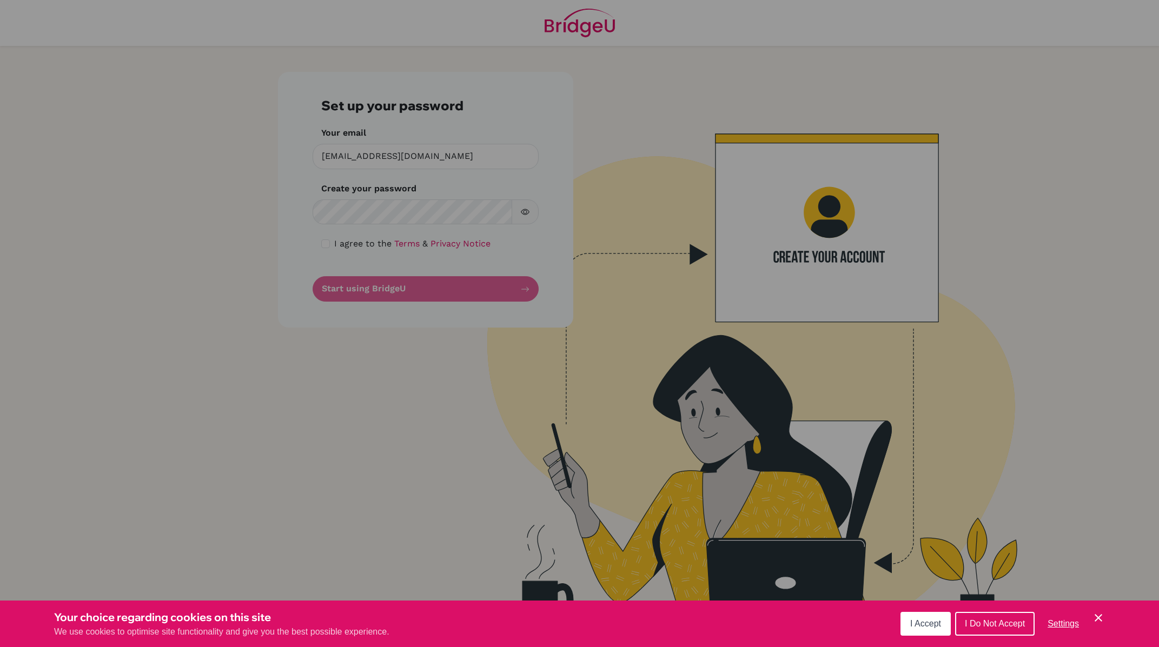
click at [375, 207] on div "Cookie Preferences" at bounding box center [579, 323] width 1159 height 647
click at [937, 623] on span "I Accept" at bounding box center [925, 623] width 31 height 9
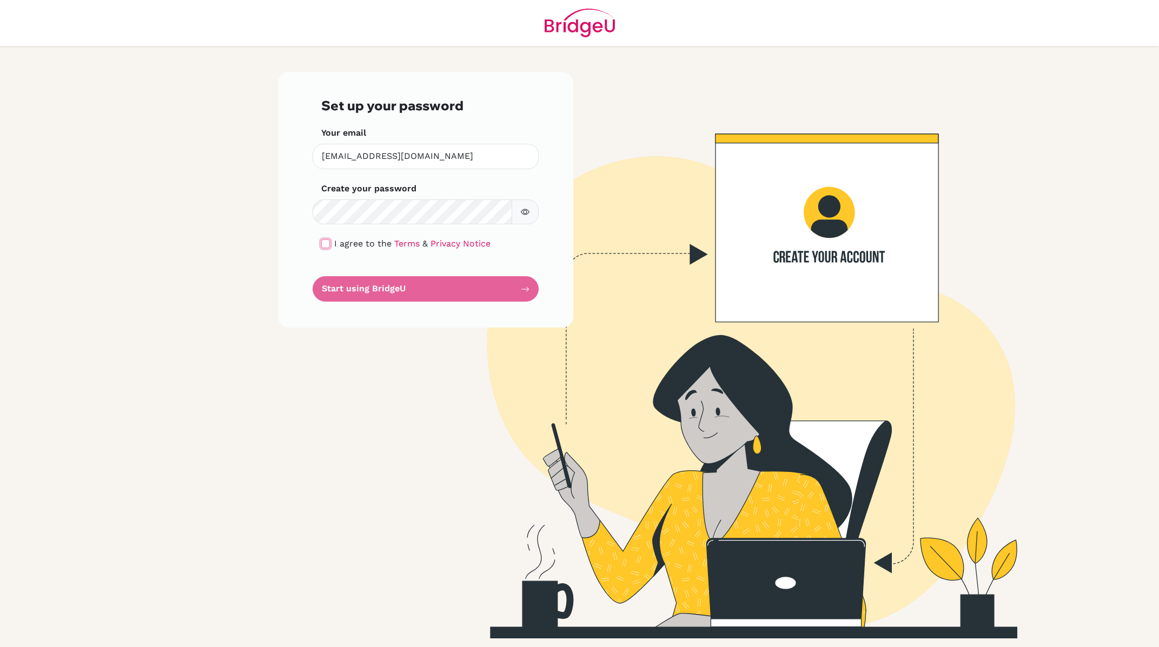
click at [325, 244] on input "checkbox" at bounding box center [325, 244] width 9 height 9
checkbox input "true"
click at [375, 287] on button "Start using BridgeU" at bounding box center [425, 288] width 226 height 25
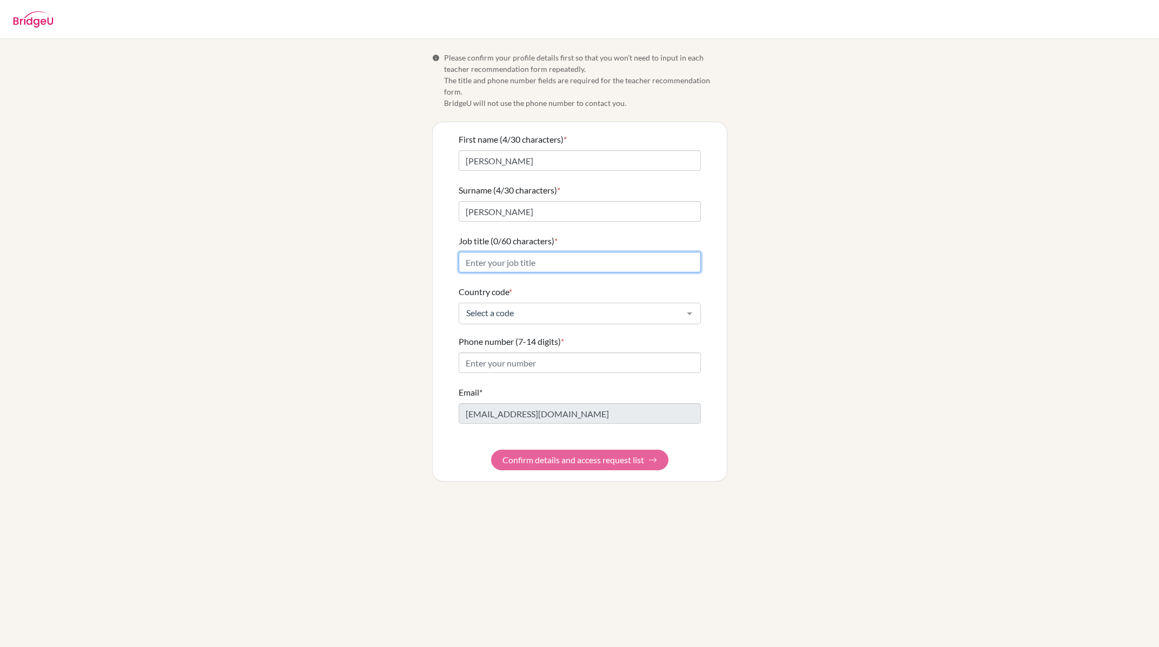
click at [628, 254] on input "Job title (0/60 characters) *" at bounding box center [579, 262] width 242 height 21
type input "teacher"
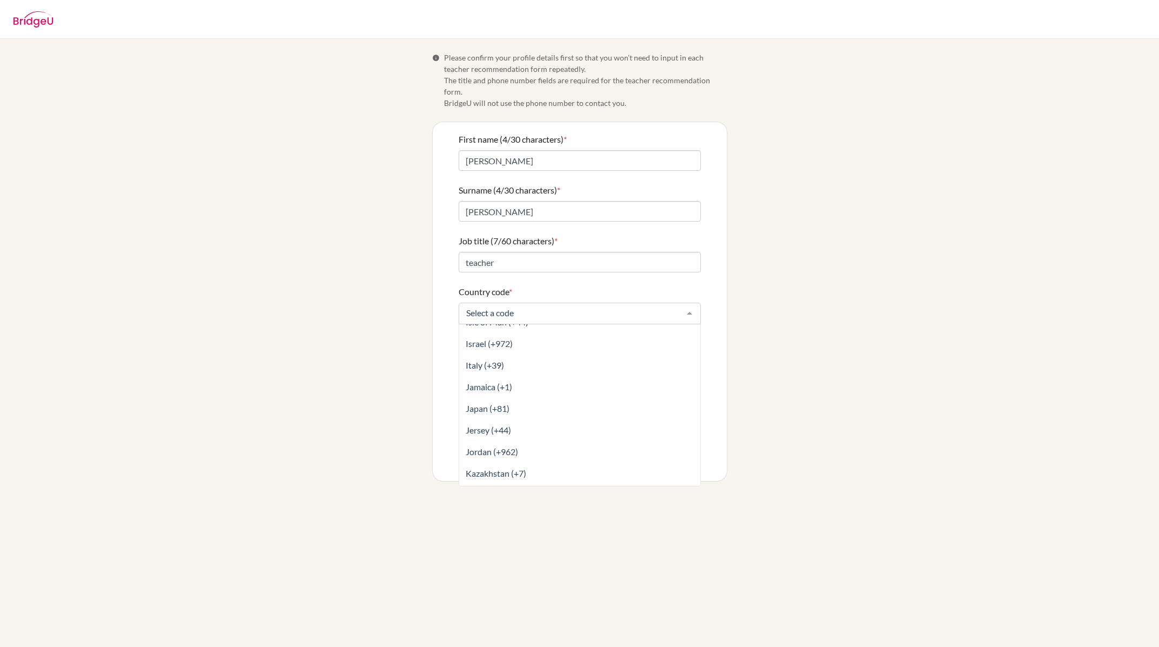
scroll to position [2261, 0]
click at [596, 377] on span "Japan (+81)" at bounding box center [603, 388] width 289 height 22
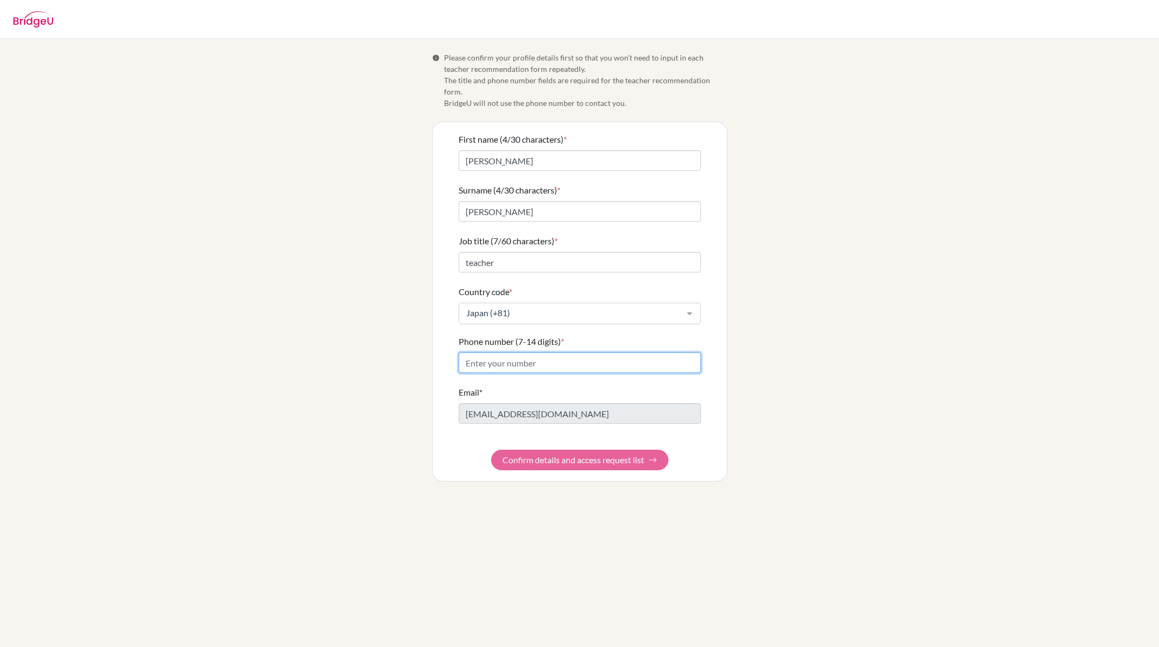
click at [569, 356] on input "Phone number (7-14 digits) *" at bounding box center [579, 362] width 242 height 21
type input "09083441375"
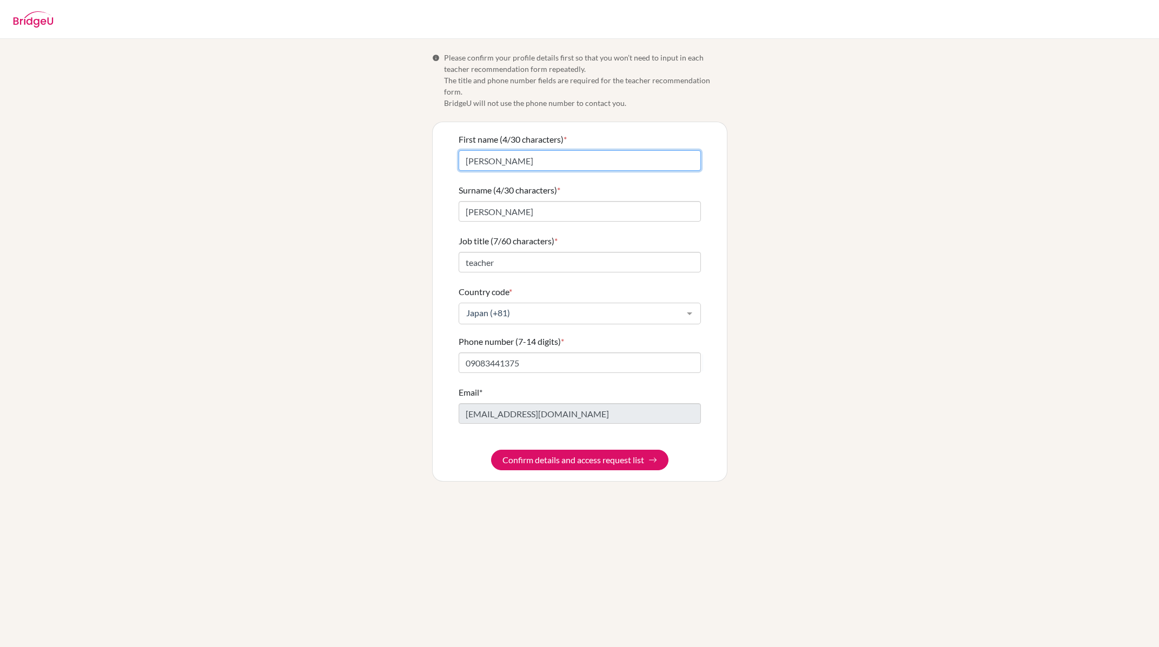
click at [540, 150] on input "尾島義之" at bounding box center [579, 160] width 242 height 21
type input "尾"
type input "Yoshiyuki"
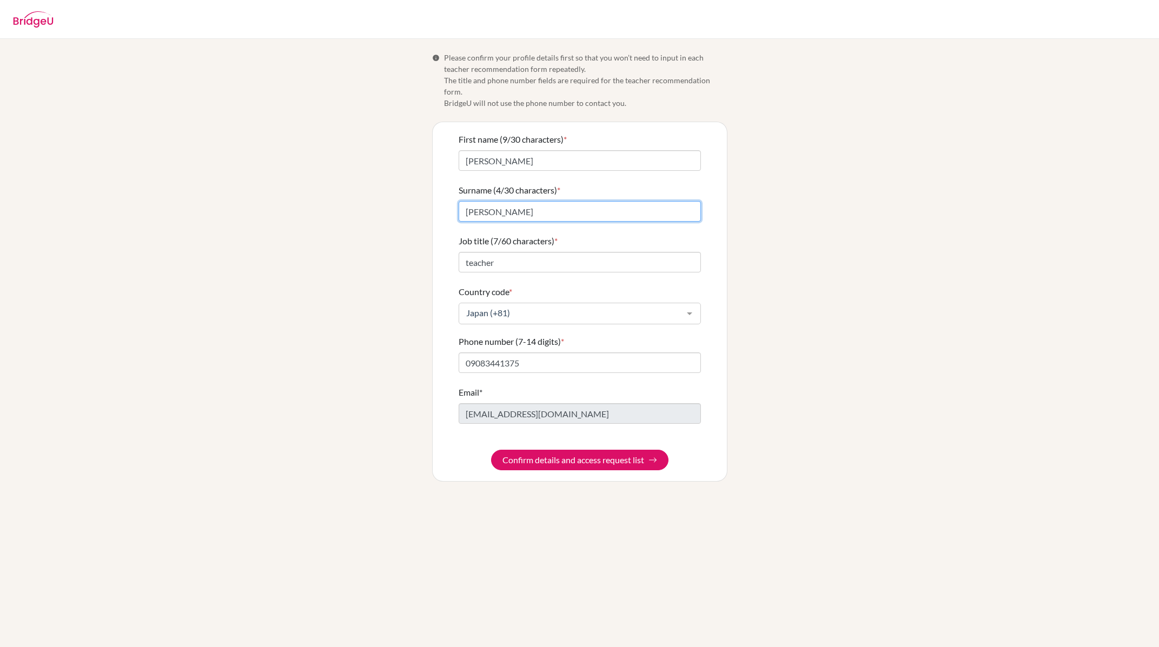
click at [542, 201] on input "尾島義之" at bounding box center [579, 211] width 242 height 21
type input "尾"
type input "Ojima"
click at [582, 450] on button "Confirm details and access request list" at bounding box center [579, 460] width 177 height 21
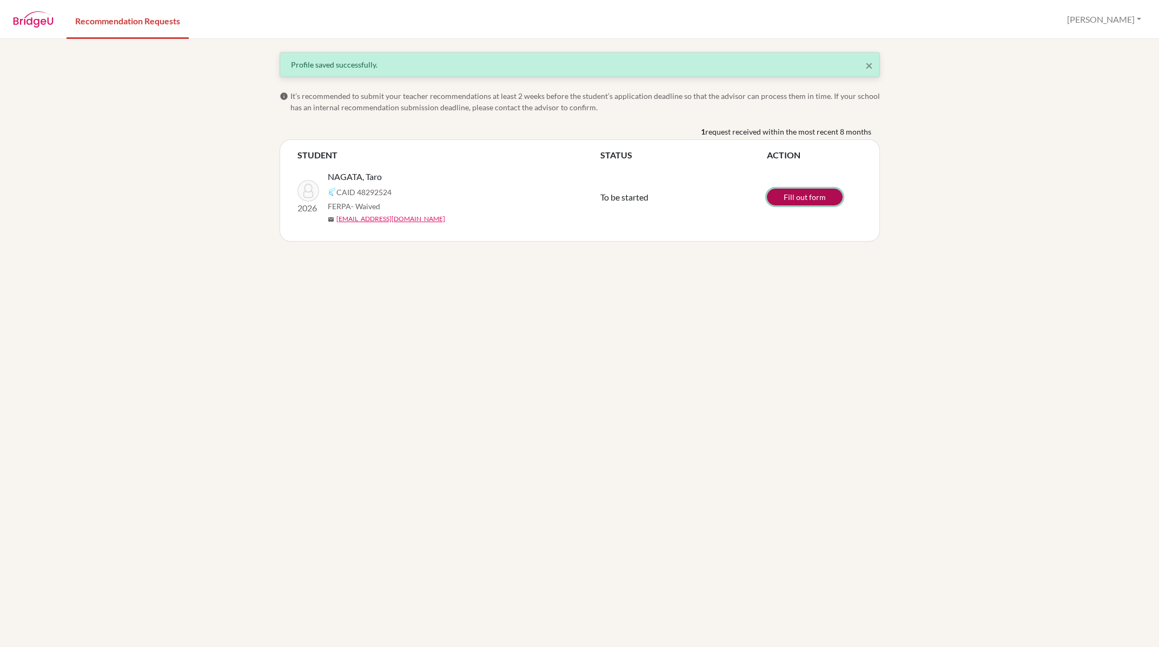
click at [792, 202] on link "Fill out form" at bounding box center [805, 197] width 76 height 17
